Goal: Answer question/provide support: Share knowledge or assist other users

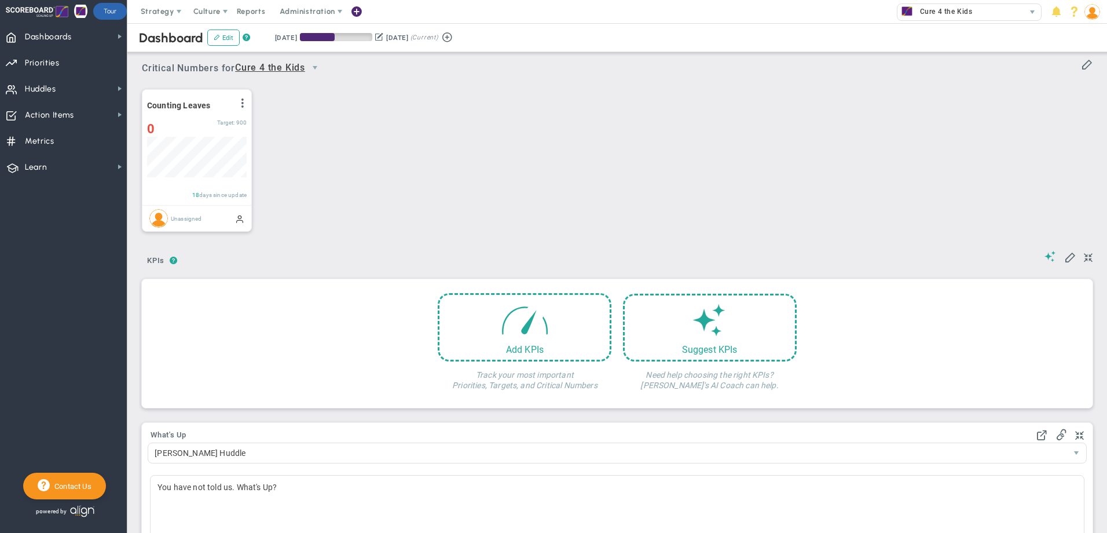
scroll to position [41, 100]
click at [1091, 16] on img at bounding box center [1093, 12] width 16 height 16
click at [1082, 129] on span "Sign Out" at bounding box center [1059, 127] width 94 height 23
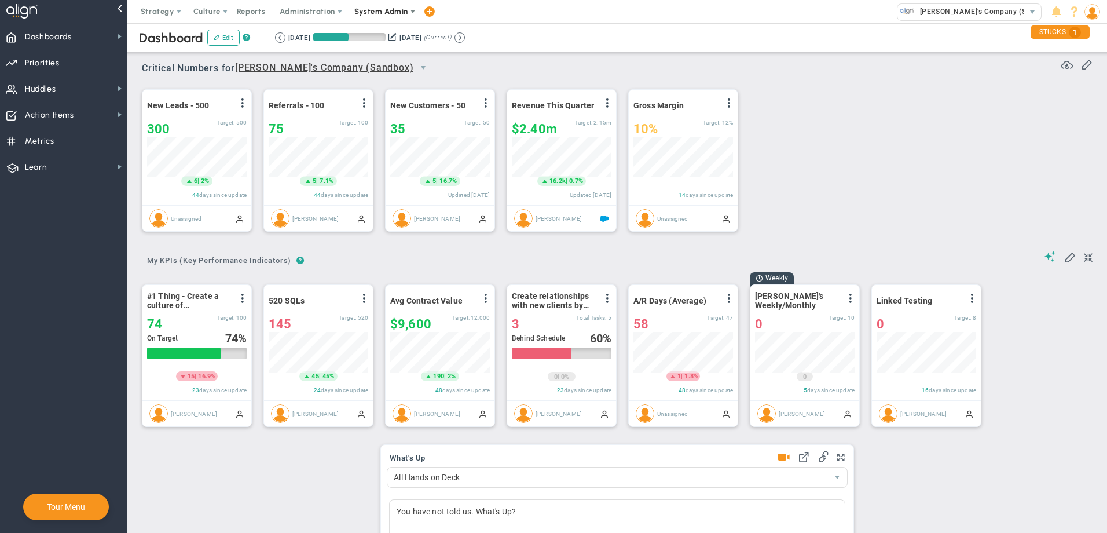
click at [389, 17] on span "System Admin" at bounding box center [382, 11] width 73 height 23
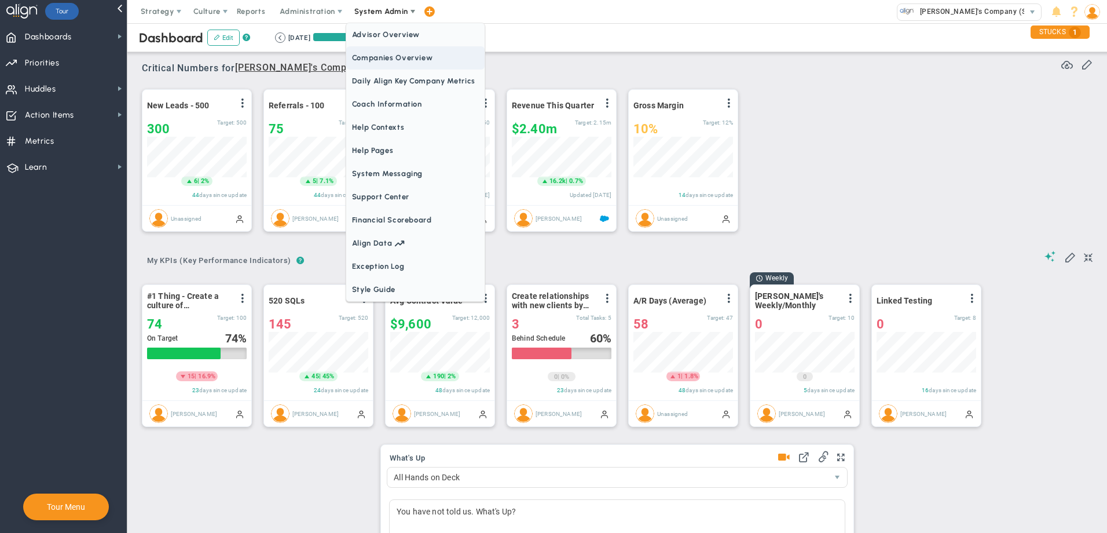
click at [396, 55] on span "Companies Overview" at bounding box center [415, 57] width 138 height 23
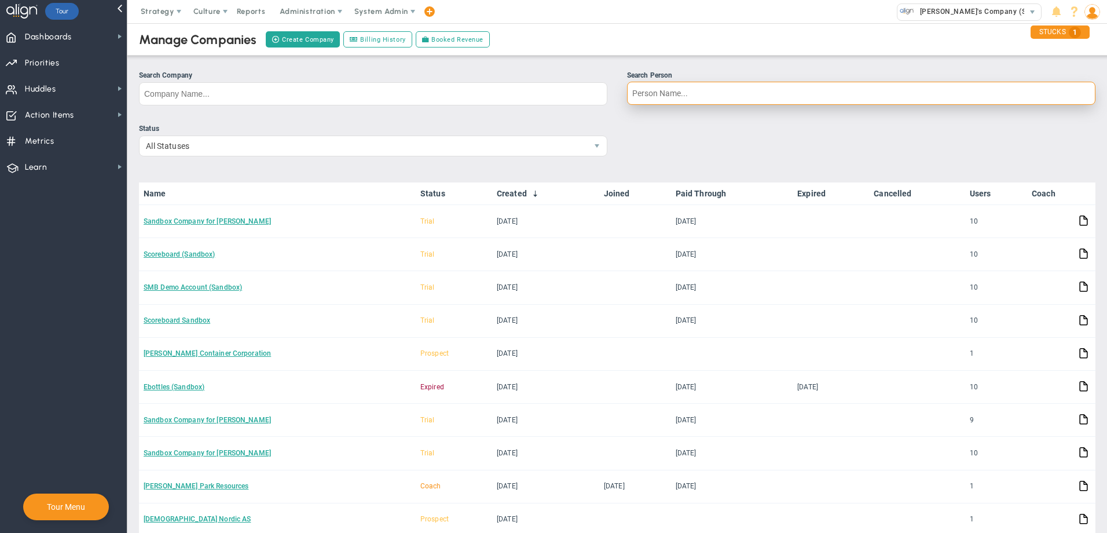
click at [709, 94] on input "Search Person" at bounding box center [861, 93] width 469 height 23
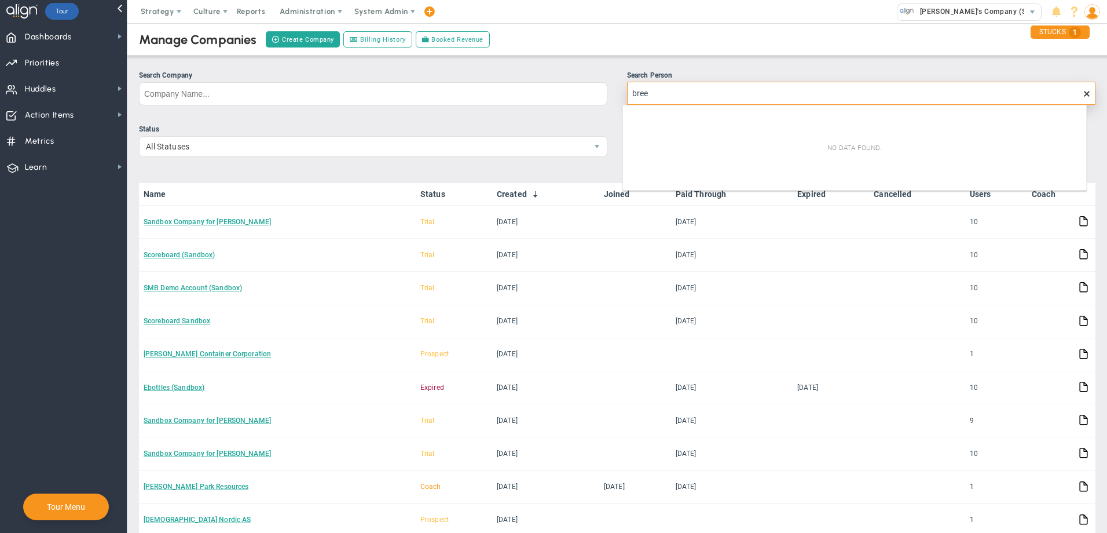
type input "bree"
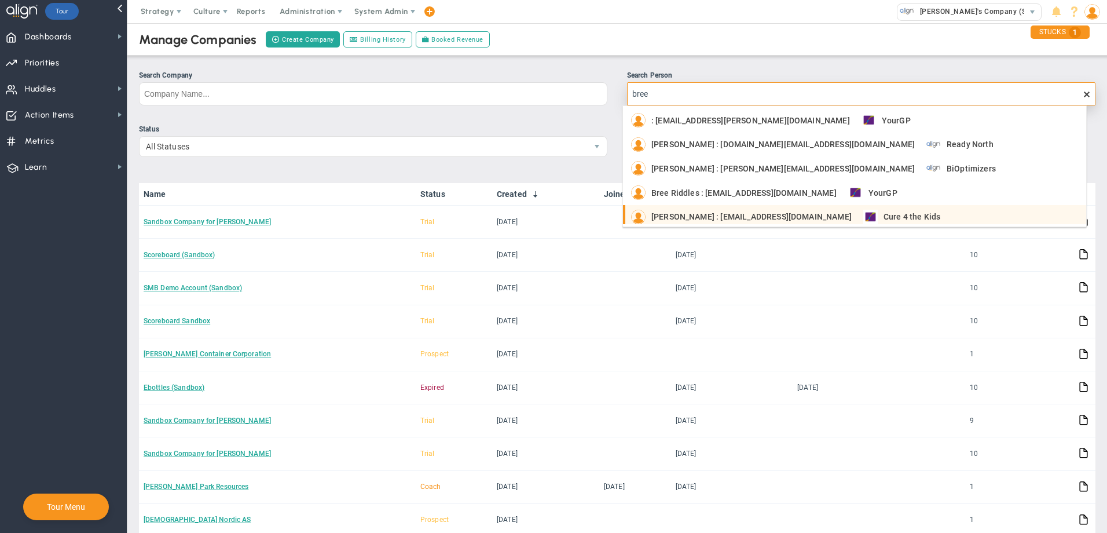
click at [887, 216] on div "Bree Tagle : btagle@cure4thekids.org Cure 4 the Kids" at bounding box center [855, 217] width 449 height 14
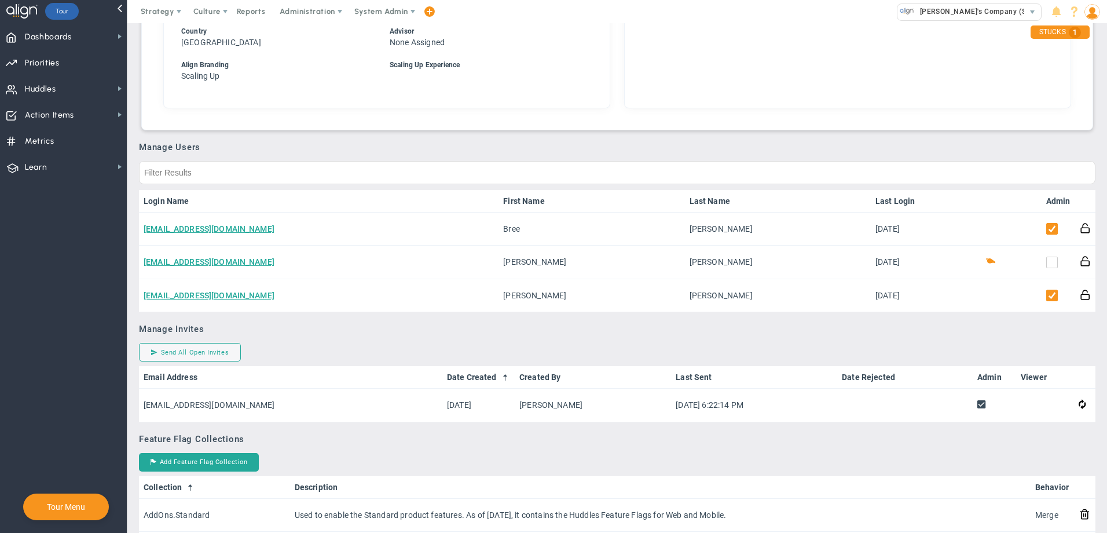
scroll to position [517, 0]
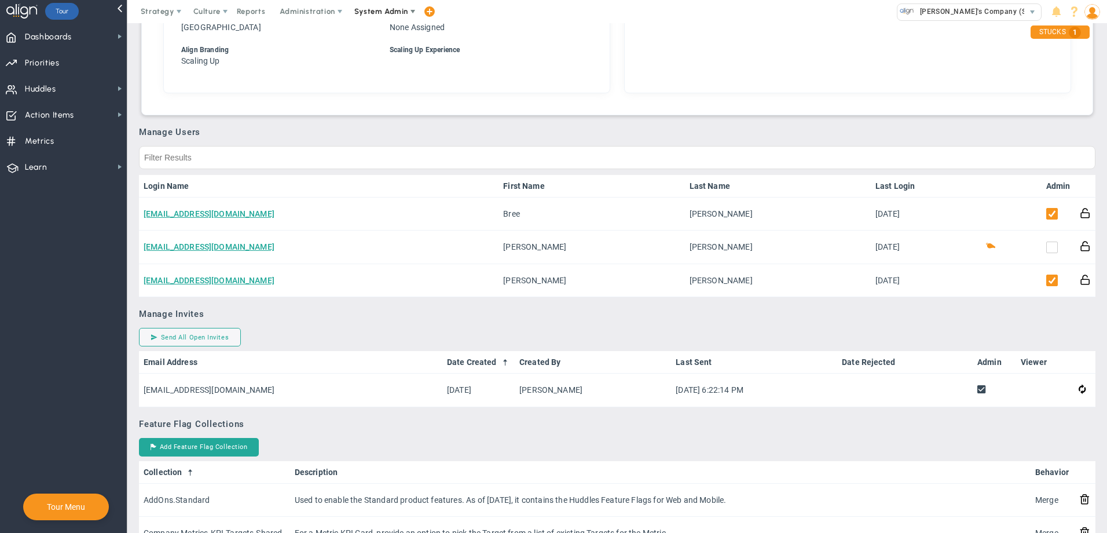
click at [384, 14] on span "System Admin" at bounding box center [381, 11] width 54 height 9
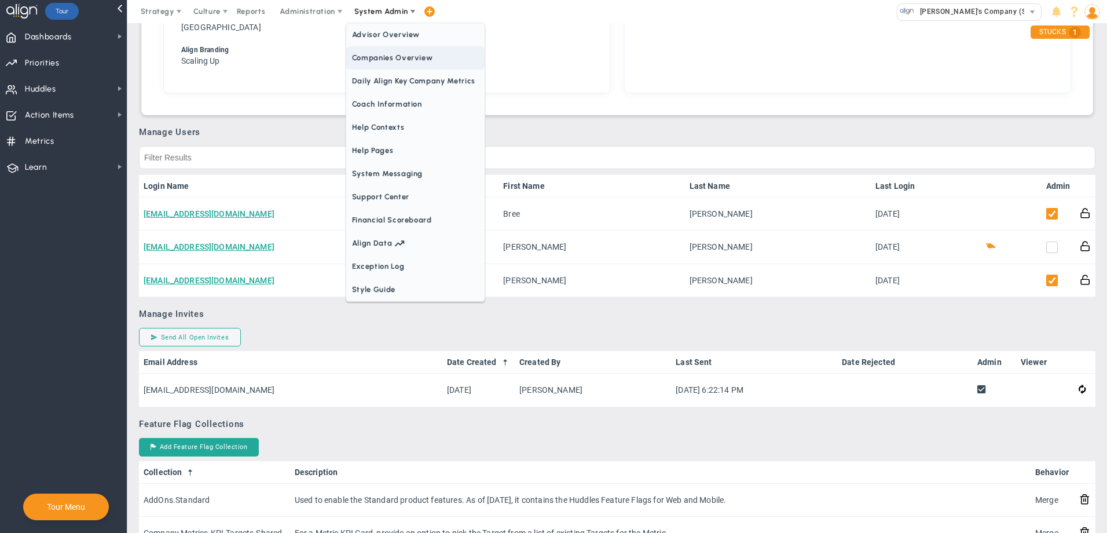
click at [379, 54] on span "Companies Overview" at bounding box center [415, 57] width 138 height 23
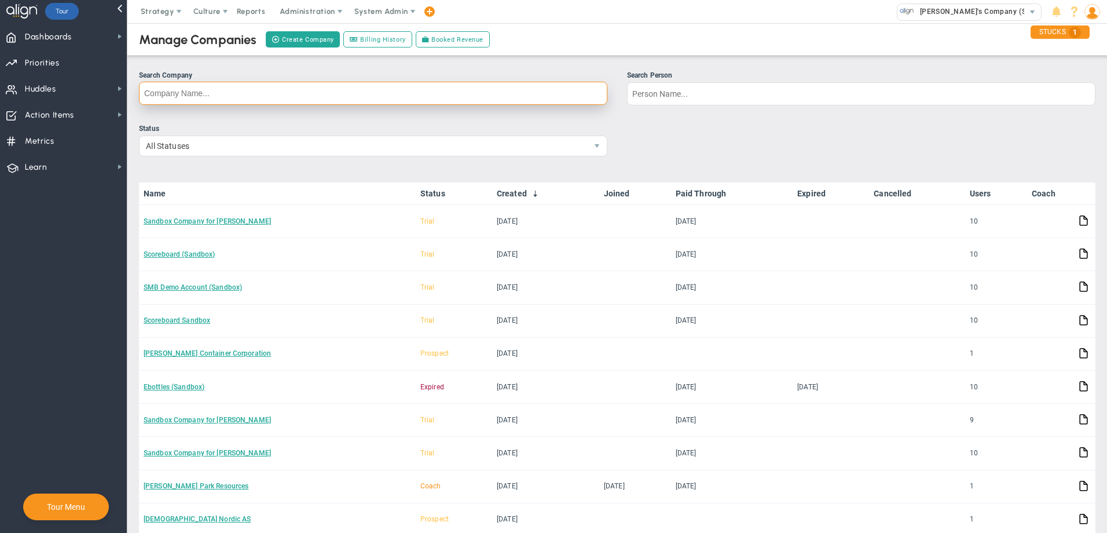
click at [565, 94] on input "Search Company" at bounding box center [373, 93] width 469 height 23
type input "bloom"
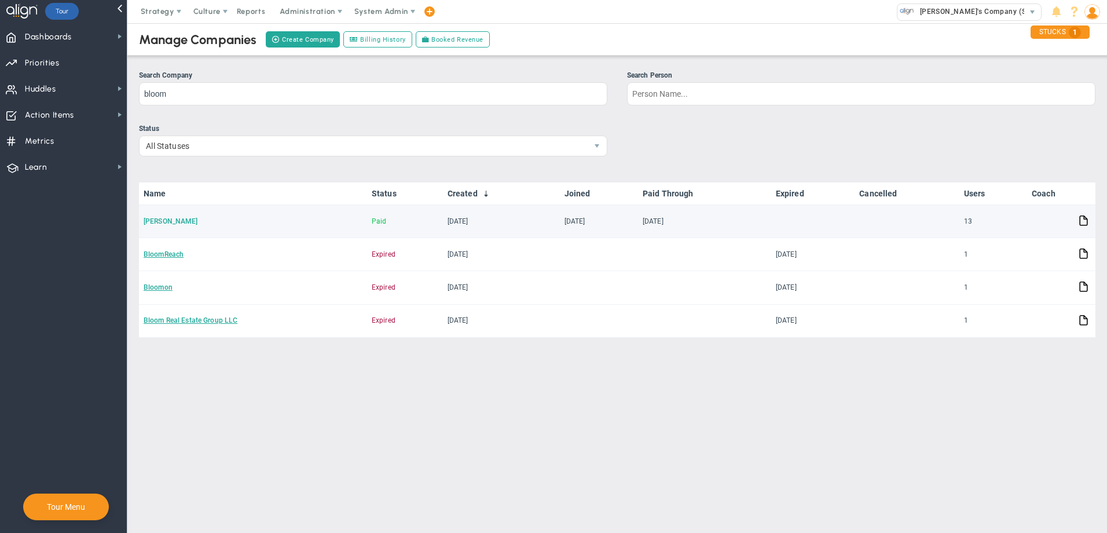
click at [170, 220] on link "Bloom Parham" at bounding box center [171, 221] width 54 height 8
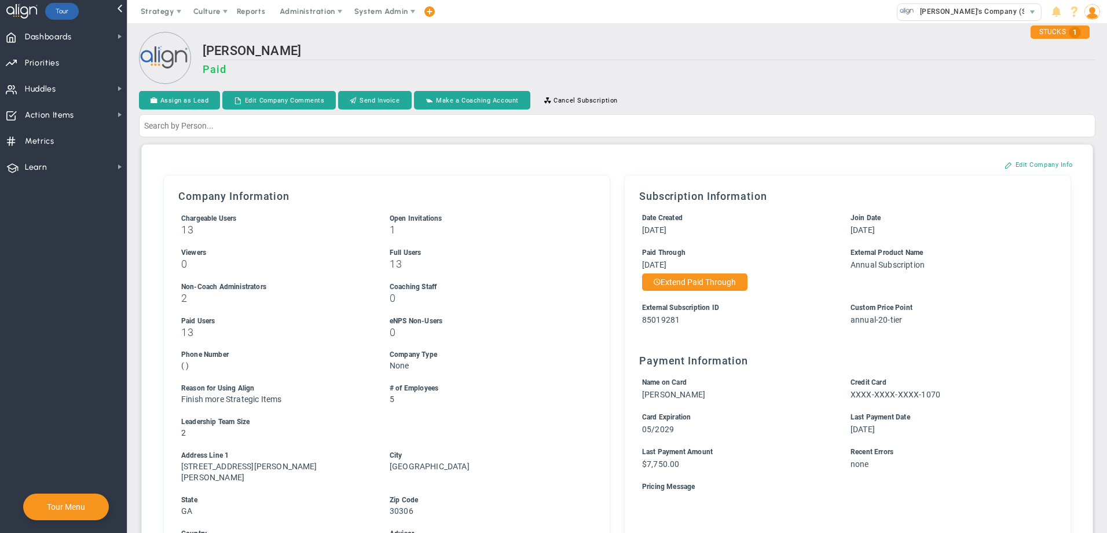
click at [728, 60] on div "Bloom Parham Paid" at bounding box center [649, 64] width 893 height 43
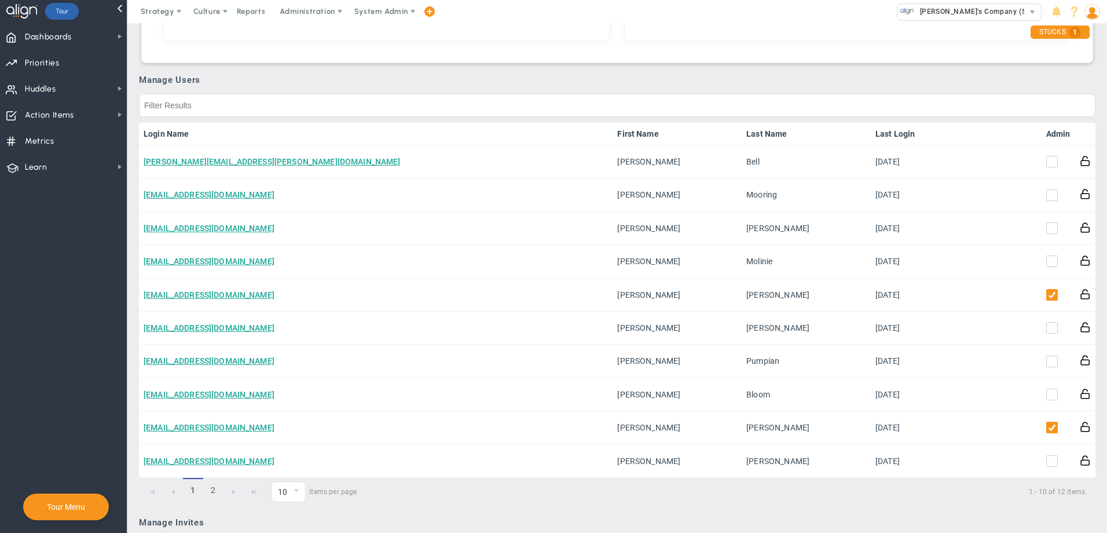
scroll to position [575, 0]
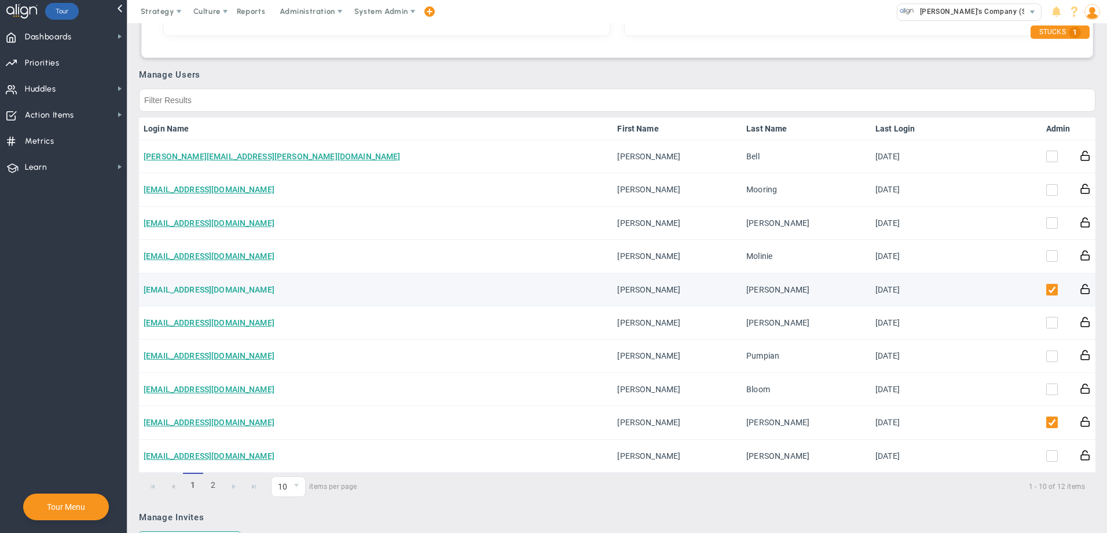
click at [204, 285] on link "josephaluise@gmail.com" at bounding box center [209, 289] width 131 height 9
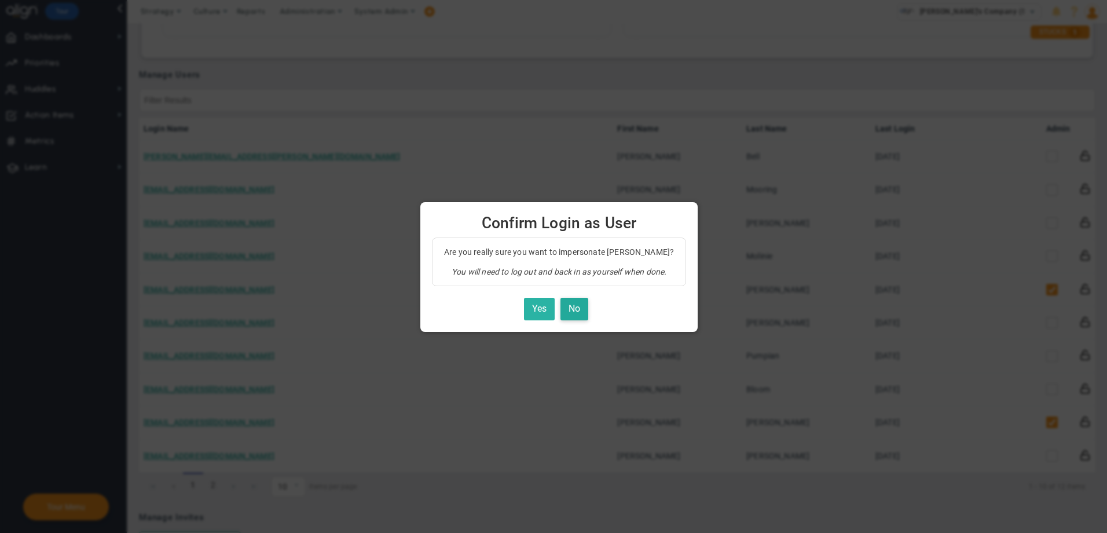
click at [540, 310] on button "Yes" at bounding box center [539, 309] width 31 height 23
